Goal: Task Accomplishment & Management: Manage account settings

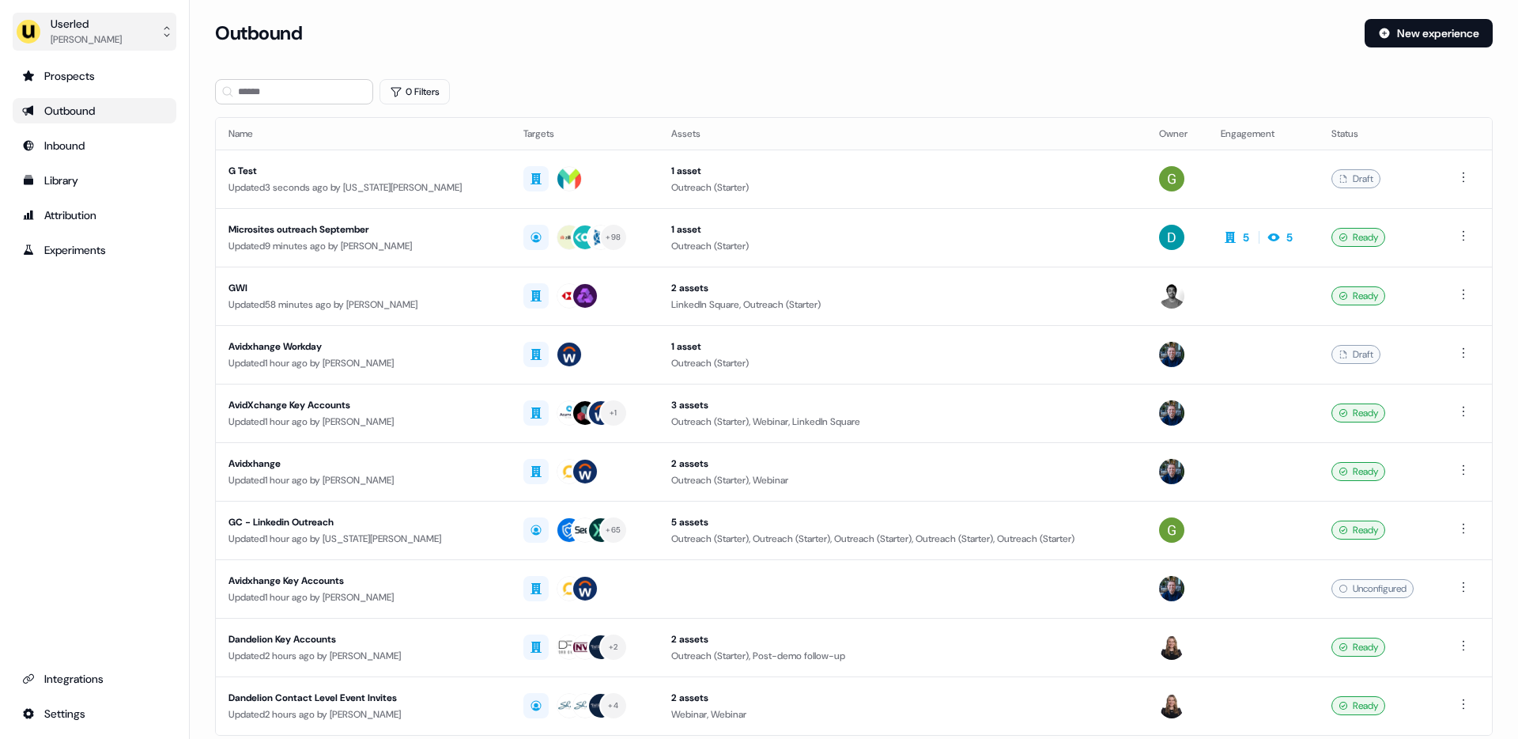
click at [74, 26] on div "Userled" at bounding box center [86, 24] width 71 height 16
click at [83, 75] on div "Impersonate (Admin)" at bounding box center [94, 74] width 150 height 28
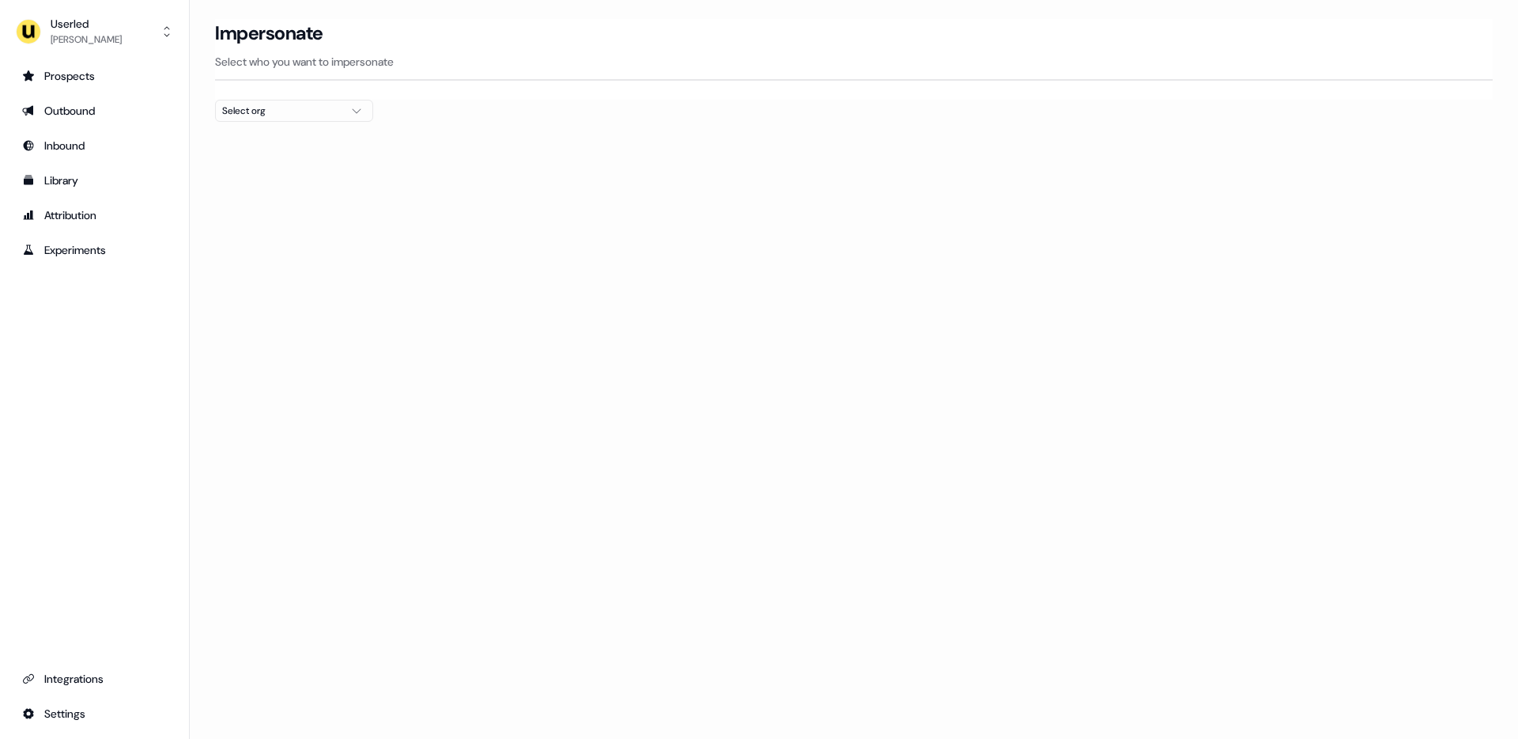
click at [312, 104] on div "Select org" at bounding box center [281, 111] width 119 height 16
type input "***"
click at [283, 169] on div "Go1 France" at bounding box center [294, 167] width 157 height 25
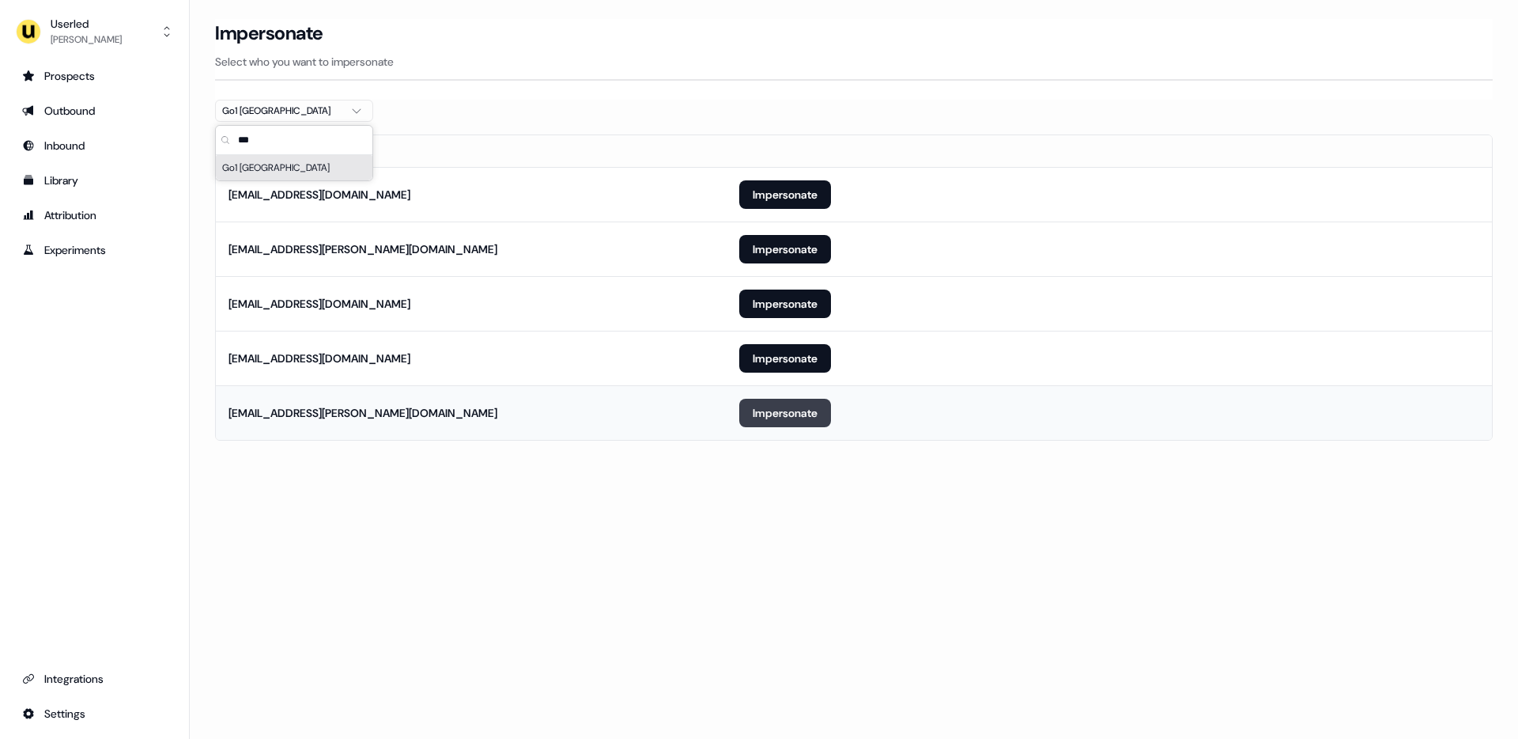
click at [768, 418] on button "Impersonate" at bounding box center [785, 413] width 92 height 28
